Goal: Task Accomplishment & Management: Manage account settings

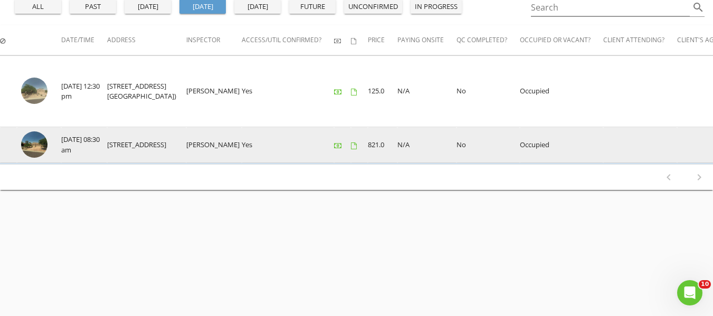
click at [26, 141] on img at bounding box center [34, 144] width 26 height 26
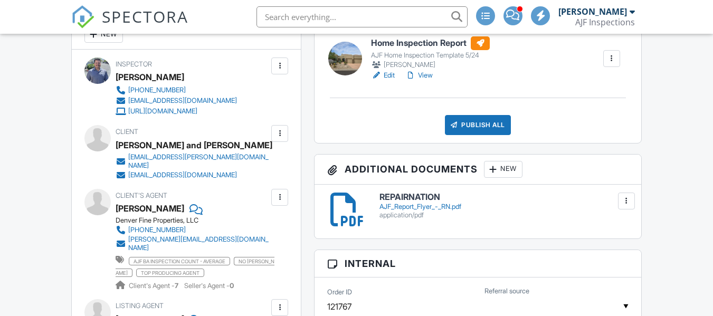
click at [429, 81] on link "View" at bounding box center [418, 75] width 27 height 11
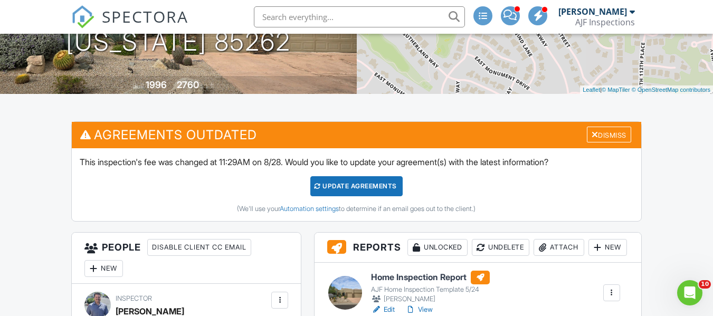
scroll to position [211, 0]
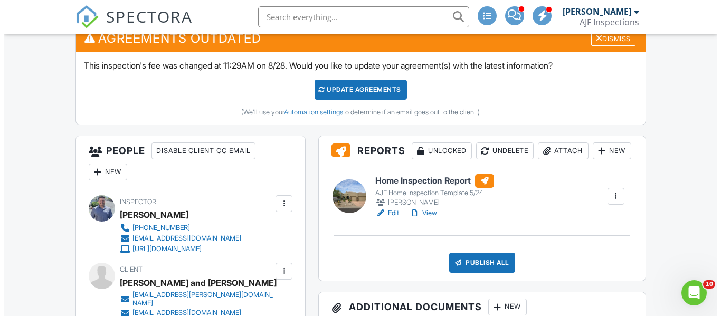
scroll to position [317, 0]
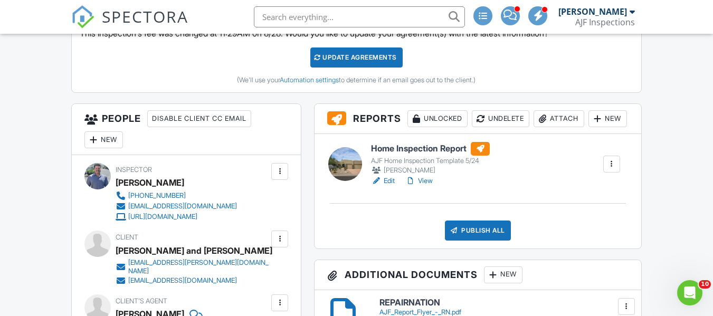
click at [534, 127] on div "Attach" at bounding box center [559, 118] width 51 height 17
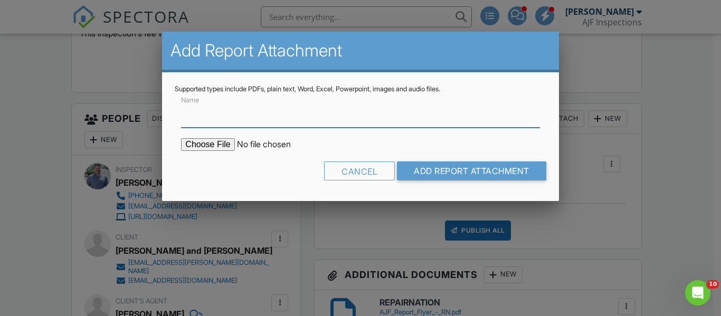
click at [337, 117] on input "Name" at bounding box center [360, 115] width 358 height 26
type input "termite report"
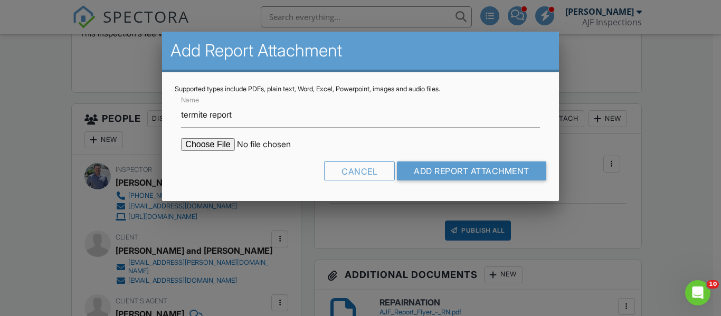
click at [217, 147] on input "file" at bounding box center [270, 144] width 179 height 13
click at [383, 174] on div "Cancel" at bounding box center [359, 171] width 71 height 19
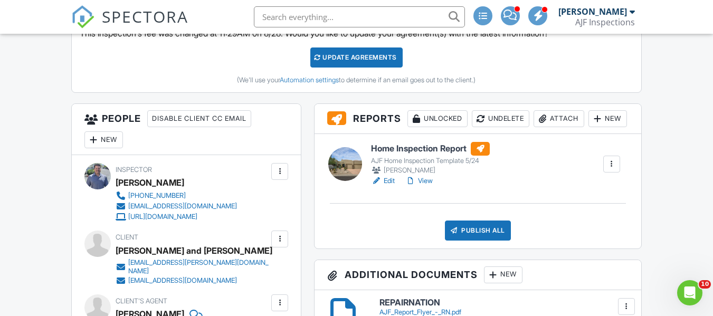
click at [534, 127] on div "Attach" at bounding box center [559, 118] width 51 height 17
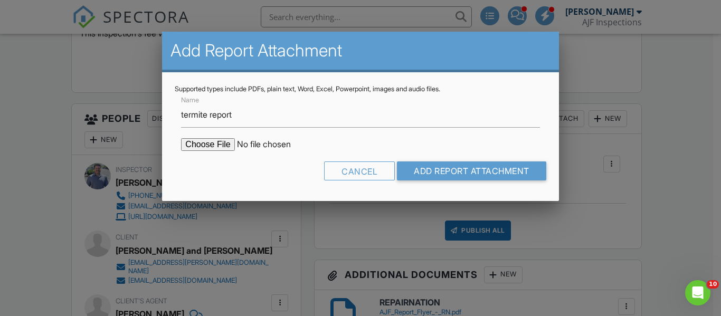
click at [196, 144] on input "file" at bounding box center [270, 144] width 179 height 13
type input "C:\fakepath\Sent_WDIIR Inspection NO Evide - 2025-08-28T121836.672.pdf"
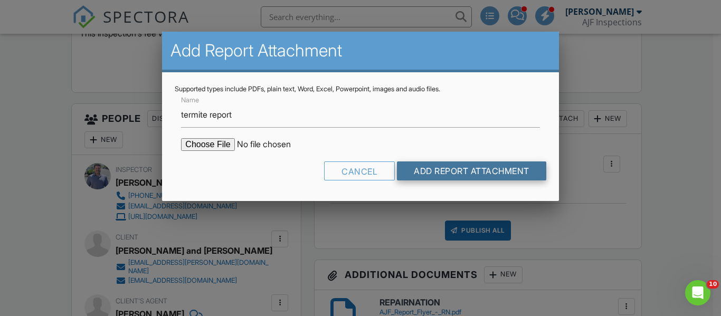
click at [410, 166] on input "Add Report Attachment" at bounding box center [471, 171] width 149 height 19
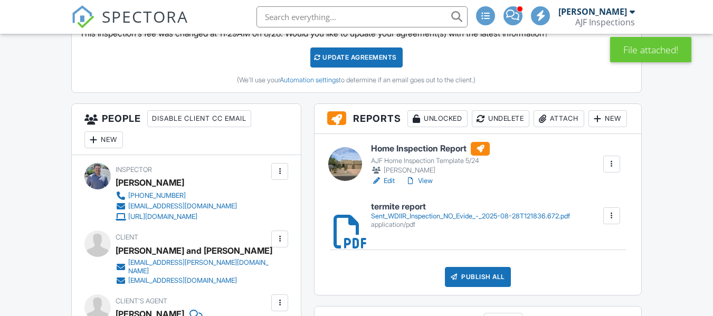
click at [428, 186] on link "View" at bounding box center [418, 181] width 27 height 11
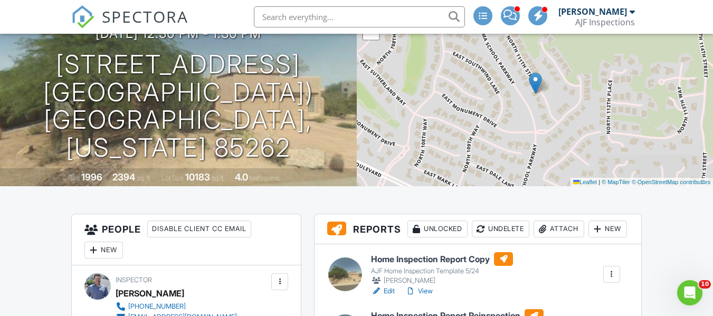
scroll to position [106, 0]
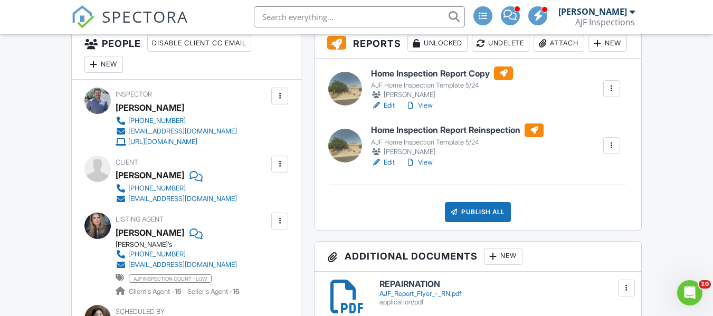
scroll to position [264, 0]
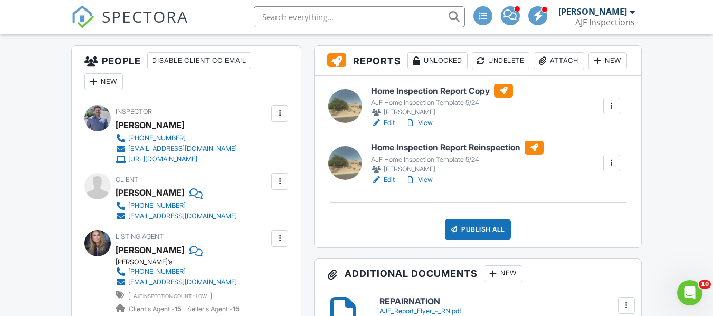
click at [429, 185] on link "View" at bounding box center [418, 180] width 27 height 11
